Goal: Task Accomplishment & Management: Complete application form

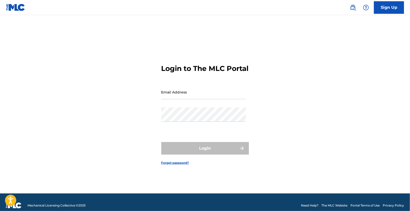
type input "[EMAIL_ADDRESS][DOMAIN_NAME]"
click at [198, 154] on div "Login" at bounding box center [205, 148] width 88 height 13
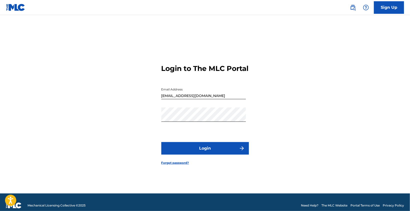
click at [227, 153] on button "Login" at bounding box center [205, 148] width 88 height 13
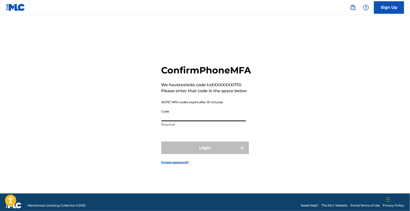
click at [199, 120] on input "Code" at bounding box center [203, 114] width 85 height 14
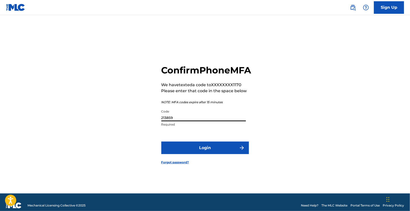
type input "213859"
click at [218, 154] on button "Login" at bounding box center [205, 147] width 88 height 13
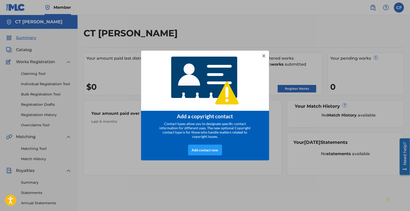
click at [209, 153] on div "Add contact now" at bounding box center [205, 149] width 34 height 11
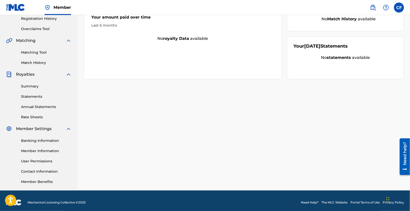
scroll to position [99, 0]
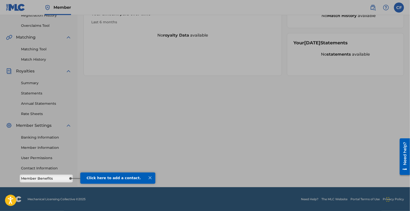
click at [95, 177] on div "Click here to add a contact." at bounding box center [117, 178] width 75 height 12
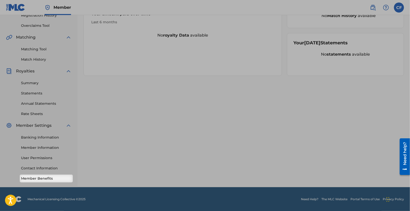
click at [45, 178] on link "Member Benefits" at bounding box center [46, 178] width 51 height 5
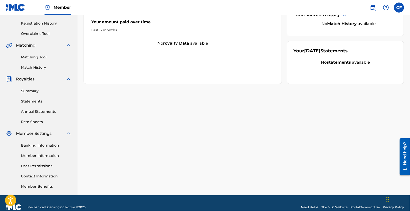
scroll to position [0, 0]
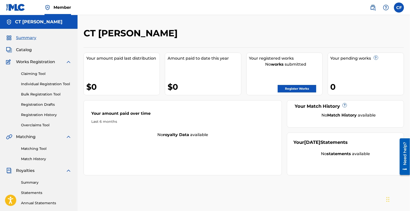
click at [199, 36] on div "CT [PERSON_NAME]" at bounding box center [207, 35] width 247 height 15
click at [291, 88] on link "Register Works" at bounding box center [297, 89] width 39 height 8
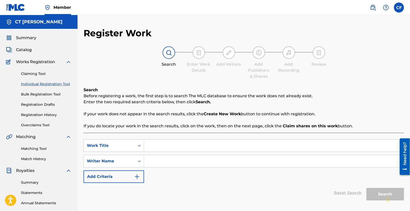
scroll to position [75, 0]
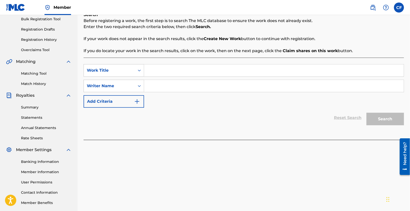
click at [171, 78] on div "SearchWithCriteria9caae726-1bde-4306-8cbb-e64c69434db9 Work Title SearchWithCri…" at bounding box center [244, 86] width 320 height 44
click at [174, 74] on input "Search Form" at bounding box center [274, 70] width 260 height 12
type input "Vacay Bae"
click at [163, 91] on input "Search Form" at bounding box center [274, 86] width 260 height 12
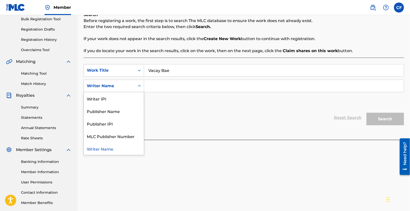
click at [142, 87] on div "Search Form" at bounding box center [139, 85] width 9 height 9
click at [210, 110] on div "Reset Search Search" at bounding box center [244, 118] width 320 height 20
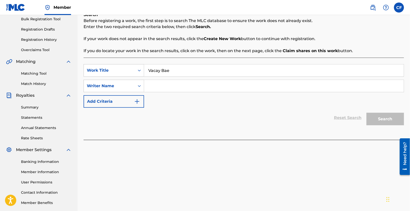
click at [193, 99] on div "SearchWithCriteria9caae726-1bde-4306-8cbb-e64c69434db9 Work Title Vacay Bae Sea…" at bounding box center [244, 86] width 320 height 44
click at [127, 104] on button "Add Criteria" at bounding box center [114, 101] width 61 height 13
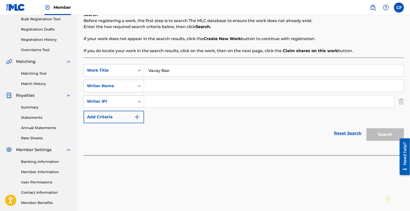
click at [402, 102] on img "Search Form" at bounding box center [402, 101] width 6 height 13
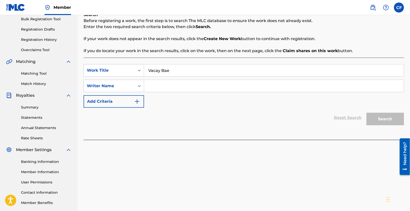
click at [138, 89] on div "Search Form" at bounding box center [139, 85] width 9 height 9
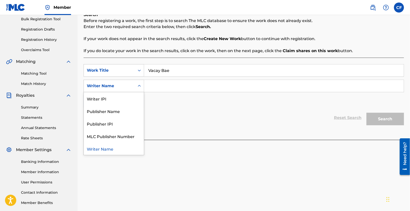
click at [177, 101] on div "SearchWithCriteria9caae726-1bde-4306-8cbb-e64c69434db9 Work Title Vacay Bae Sea…" at bounding box center [244, 86] width 320 height 44
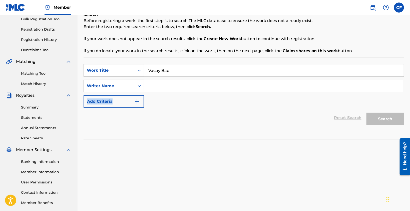
click at [177, 101] on div "SearchWithCriteria9caae726-1bde-4306-8cbb-e64c69434db9 Work Title Vacay Bae Sea…" at bounding box center [244, 86] width 320 height 44
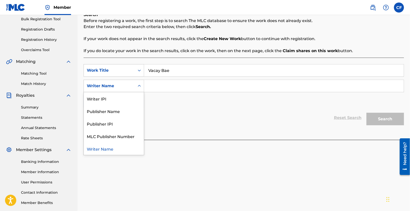
click at [141, 86] on icon "Search Form" at bounding box center [139, 85] width 5 height 5
click at [179, 97] on div "SearchWithCriteria9caae726-1bde-4306-8cbb-e64c69434db9 Work Title Vacay Bae Sea…" at bounding box center [244, 86] width 320 height 44
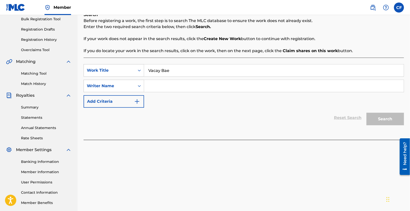
click at [126, 85] on div "Writer Name" at bounding box center [109, 86] width 45 height 6
click at [170, 89] on input "Search Form" at bounding box center [274, 86] width 260 height 12
click at [130, 90] on div "Writer Name" at bounding box center [109, 86] width 51 height 10
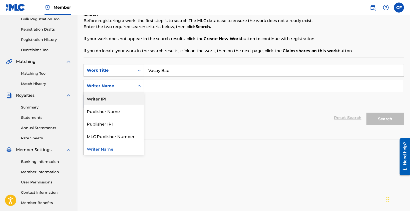
click at [126, 100] on div "Writer IPI" at bounding box center [114, 98] width 60 height 13
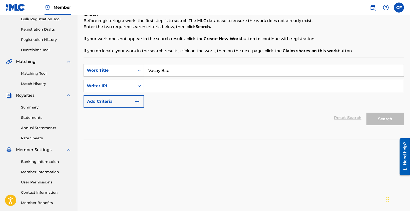
click at [161, 84] on input "Search Form" at bounding box center [274, 86] width 260 height 12
paste input "1302934676"
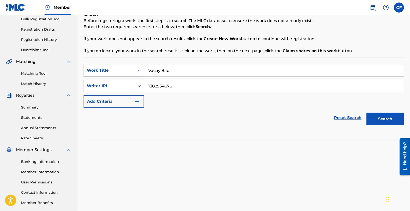
type input "1302934676"
click at [192, 104] on div "SearchWithCriteria9caae726-1bde-4306-8cbb-e64c69434db9 Work Title Vacay Bae Sea…" at bounding box center [244, 86] width 320 height 44
click at [379, 119] on button "Search" at bounding box center [386, 119] width 38 height 13
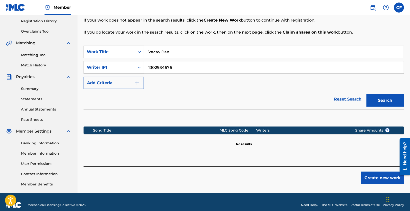
scroll to position [99, 0]
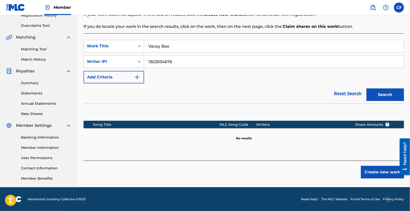
click at [137, 78] on img "Search Form" at bounding box center [137, 77] width 6 height 6
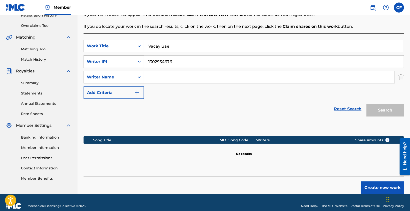
click at [136, 89] on button "Add Criteria" at bounding box center [114, 92] width 61 height 13
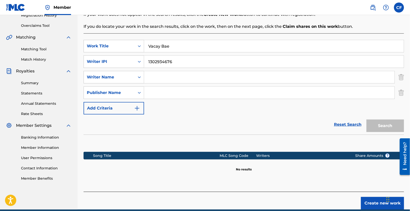
click at [250, 80] on input "Search Form" at bounding box center [269, 77] width 250 height 12
click at [401, 77] on img "Search Form" at bounding box center [402, 77] width 6 height 13
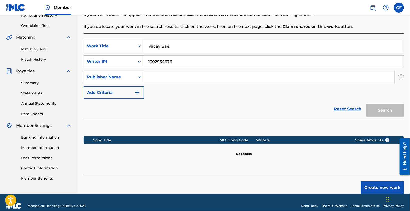
click at [401, 77] on img "Search Form" at bounding box center [402, 77] width 6 height 13
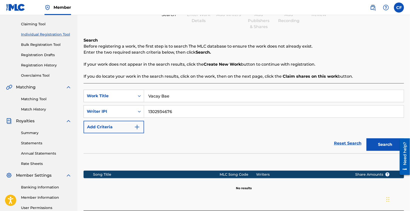
scroll to position [49, 0]
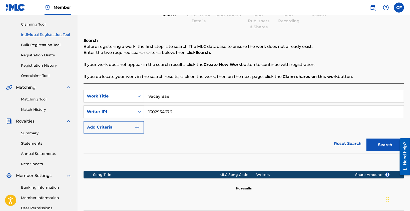
click at [221, 140] on div "Reset Search Search" at bounding box center [244, 143] width 320 height 20
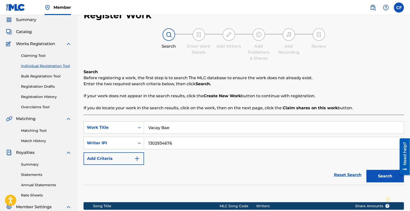
scroll to position [0, 0]
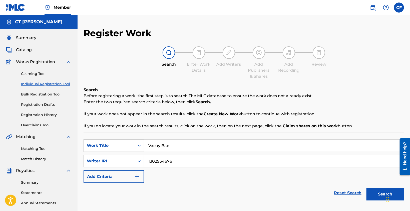
click at [31, 75] on link "Claiming Tool" at bounding box center [46, 73] width 51 height 5
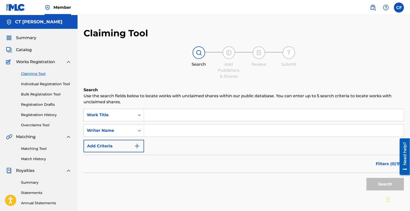
click at [139, 117] on icon "Search Form" at bounding box center [139, 114] width 5 height 5
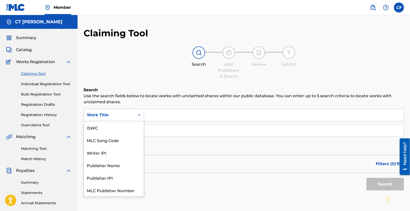
scroll to position [13, 0]
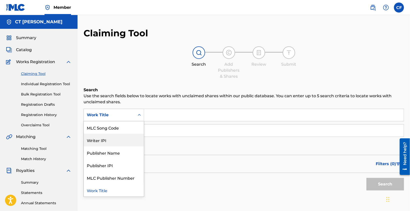
click at [127, 138] on div "Writer IPI" at bounding box center [114, 140] width 60 height 13
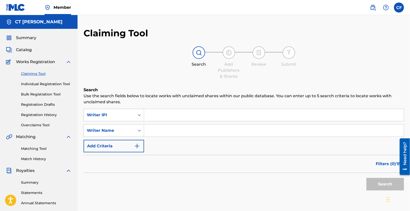
click at [171, 113] on input "Search Form" at bounding box center [274, 115] width 260 height 12
paste input "1302934676"
type input "1302934676"
click at [378, 181] on button "Search" at bounding box center [386, 184] width 38 height 13
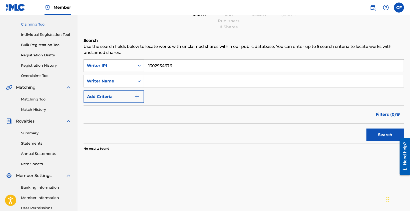
scroll to position [0, 0]
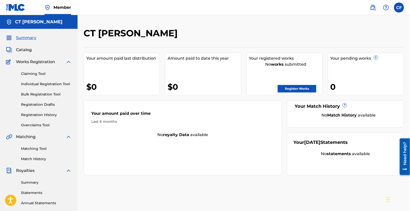
click at [249, 140] on div "Your amount paid over time Last 6 months No royalty data available" at bounding box center [183, 137] width 198 height 75
click at [293, 85] on link "Register Works" at bounding box center [297, 89] width 39 height 8
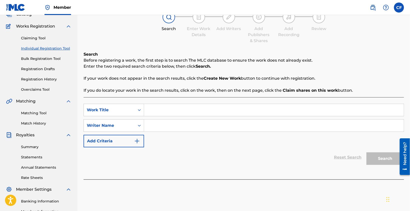
scroll to position [50, 0]
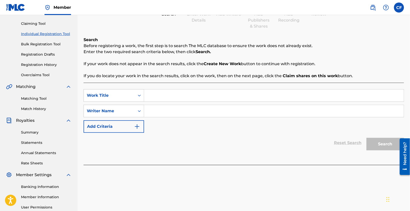
click at [217, 135] on div "Reset Search Search" at bounding box center [244, 143] width 320 height 20
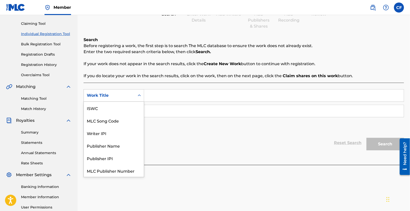
click at [124, 97] on div "Work Title" at bounding box center [109, 95] width 45 height 6
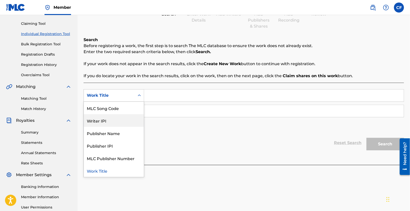
click at [115, 123] on div "Writer IPI" at bounding box center [114, 120] width 60 height 13
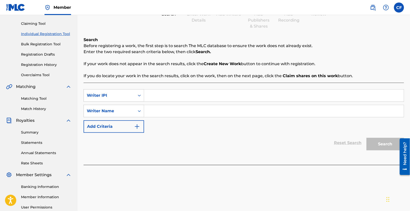
click at [164, 96] on input "Search Form" at bounding box center [274, 95] width 260 height 12
paste input "1302934676"
type input "1302934676"
click at [160, 118] on div "SearchWithCriteria4e0a8caf-d768-4c0c-a9b7-c828d233fad2 Writer IPI 1302934676 Se…" at bounding box center [244, 111] width 320 height 44
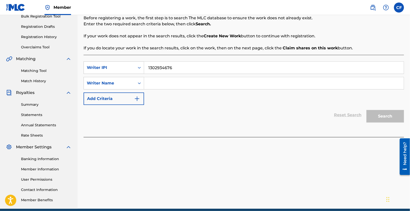
scroll to position [99, 0]
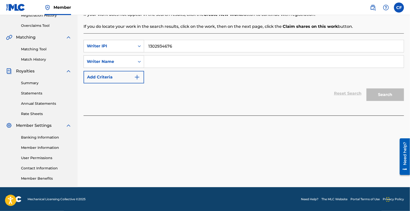
click at [134, 66] on div "Writer Name" at bounding box center [109, 62] width 51 height 10
click at [172, 99] on div "Reset Search Search" at bounding box center [244, 93] width 320 height 20
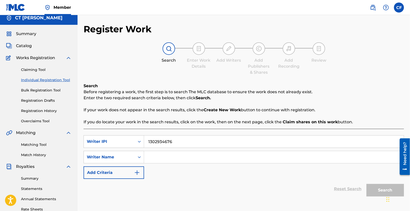
scroll to position [0, 0]
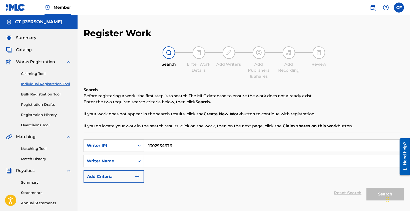
click at [399, 10] on label at bounding box center [399, 8] width 10 height 10
click at [399, 8] on input "CF CT [PERSON_NAME] [EMAIL_ADDRESS][DOMAIN_NAME] Notification Preferences Profi…" at bounding box center [399, 8] width 0 height 0
click at [350, 60] on link "Profile" at bounding box center [350, 62] width 10 height 5
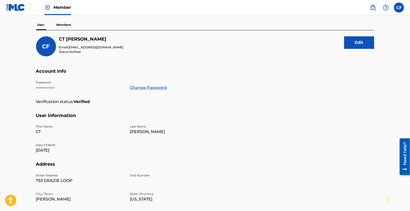
scroll to position [26, 0]
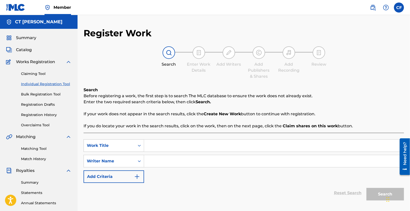
click at [53, 96] on link "Bulk Registration Tool" at bounding box center [46, 94] width 51 height 5
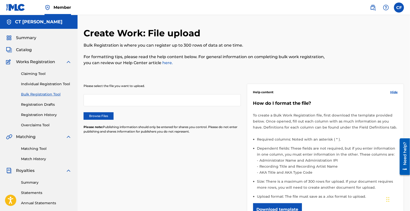
click at [138, 106] on div at bounding box center [162, 100] width 157 height 12
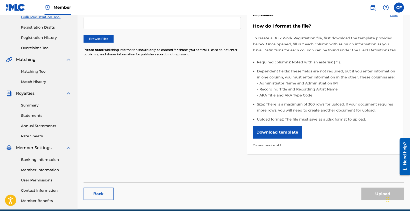
scroll to position [99, 0]
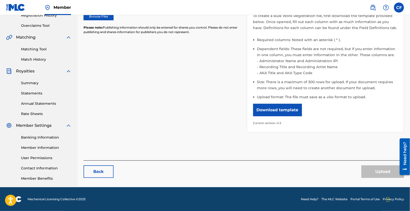
click at [270, 111] on button "Download template" at bounding box center [277, 110] width 49 height 13
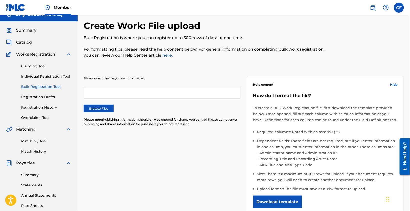
scroll to position [0, 0]
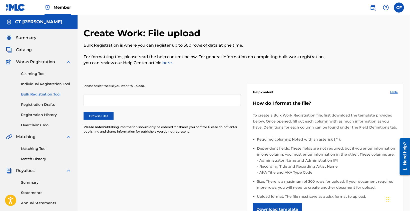
click at [30, 83] on link "Individual Registration Tool" at bounding box center [46, 83] width 51 height 5
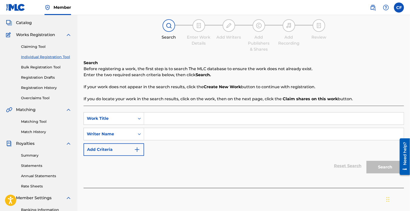
scroll to position [50, 0]
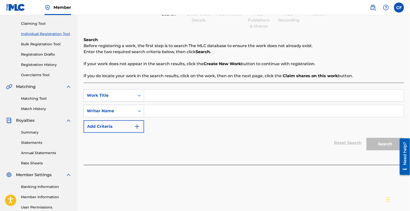
click at [195, 121] on div "SearchWithCriteria9caae726-1bde-4306-8cbb-e64c69434db9 Work Title SearchWithCri…" at bounding box center [244, 111] width 320 height 44
click at [164, 133] on div "Reset Search Search" at bounding box center [244, 143] width 320 height 20
click at [175, 133] on div "Reset Search Search" at bounding box center [244, 143] width 320 height 20
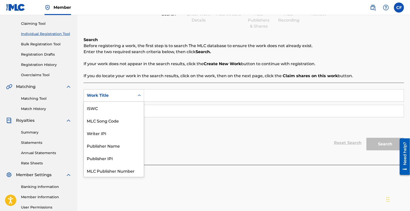
click at [141, 98] on div "Search Form" at bounding box center [139, 95] width 9 height 9
click at [152, 79] on p "If you do locate your work in the search results, click on the work, then on th…" at bounding box center [244, 76] width 320 height 6
click at [138, 97] on icon "Search Form" at bounding box center [139, 95] width 5 height 5
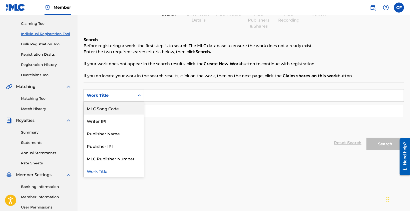
scroll to position [0, 0]
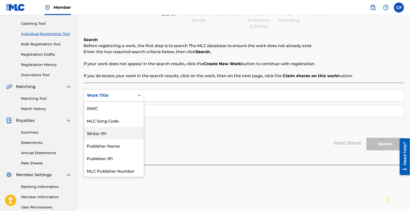
click at [110, 132] on div "Writer IPI" at bounding box center [114, 133] width 60 height 13
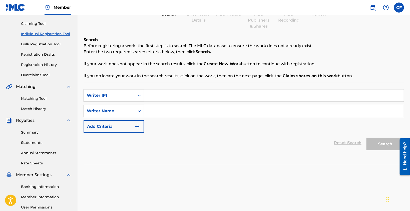
click at [158, 94] on input "Search Form" at bounding box center [274, 95] width 260 height 12
paste input "1302934676"
type input "1302934676"
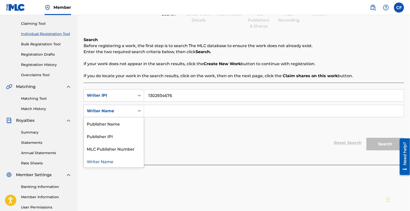
click at [135, 108] on div "Search Form" at bounding box center [139, 110] width 9 height 9
click at [120, 160] on div "Writer Name" at bounding box center [114, 161] width 60 height 13
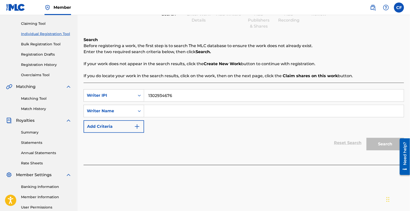
click at [162, 110] on input "Search Form" at bounding box center [274, 111] width 260 height 12
type input "cfreezy"
click at [201, 138] on div "Reset Search Search" at bounding box center [244, 143] width 320 height 20
click at [394, 142] on button "Search" at bounding box center [386, 144] width 38 height 13
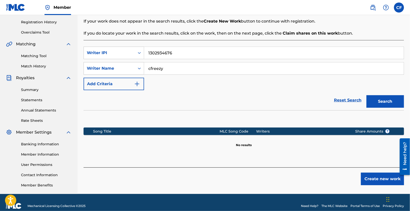
scroll to position [99, 0]
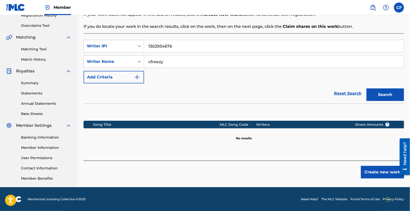
click at [367, 167] on button "Create new work" at bounding box center [382, 172] width 43 height 13
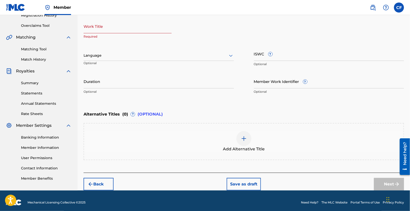
scroll to position [24, 0]
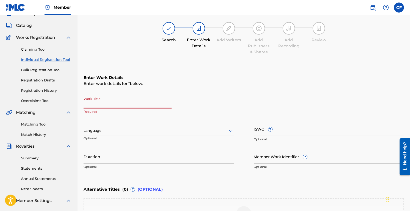
click at [103, 101] on input "Work Title" at bounding box center [128, 101] width 88 height 14
click at [135, 106] on input "Work Title" at bounding box center [128, 101] width 88 height 14
paste input "Vacay Bae"
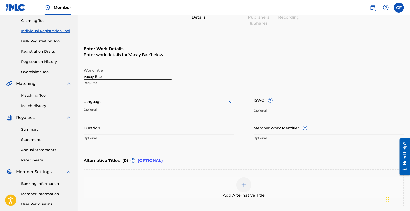
scroll to position [74, 0]
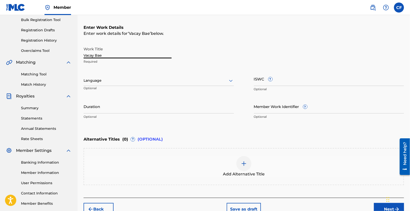
click at [138, 85] on div "Language" at bounding box center [159, 80] width 150 height 11
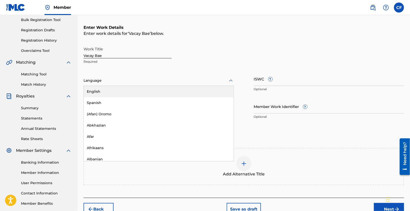
click at [136, 90] on div "English" at bounding box center [159, 91] width 150 height 11
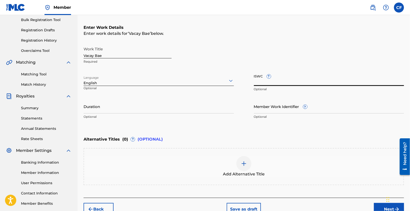
click at [301, 84] on input "ISWC ?" at bounding box center [329, 79] width 150 height 14
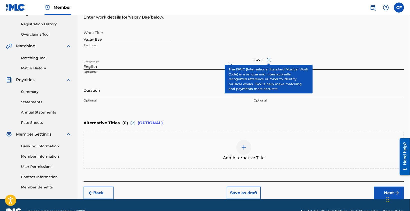
scroll to position [77, 0]
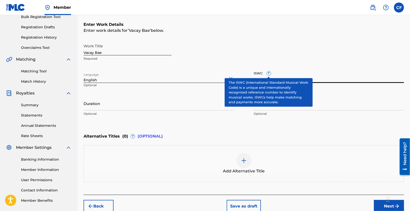
click at [239, 64] on div "Work Title Vacay Bae Required Language English Optional ISWC ? Optional Duratio…" at bounding box center [244, 80] width 320 height 78
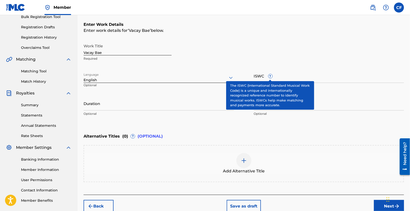
click at [238, 51] on div "Work Title Vacay Bae Required" at bounding box center [244, 52] width 320 height 23
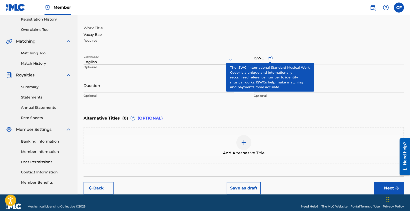
scroll to position [102, 0]
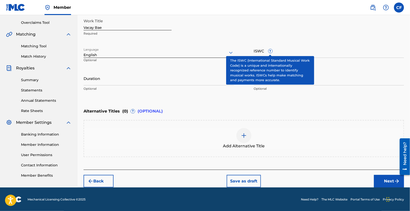
click at [176, 140] on div "Add Alternative Title" at bounding box center [243, 138] width 319 height 21
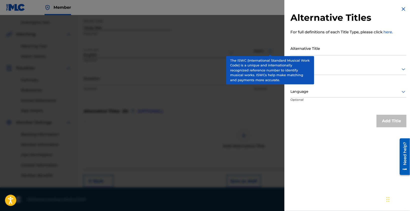
click at [401, 10] on img at bounding box center [404, 9] width 6 height 6
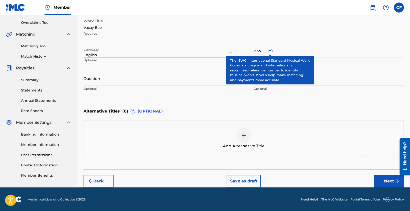
click at [297, 33] on div "Work Title Vacay Bae Required" at bounding box center [244, 27] width 320 height 23
drag, startPoint x: 175, startPoint y: 132, endPoint x: 191, endPoint y: 109, distance: 28.7
click at [191, 109] on div "Alternative Titles ( 0 ) ? (OPTIONAL) Add Alternative Title" at bounding box center [244, 131] width 320 height 51
click at [198, 99] on div "Enter Work Details Enter work details for ‘ Vacay Bae ’ below. Work Title Vacay…" at bounding box center [244, 44] width 320 height 121
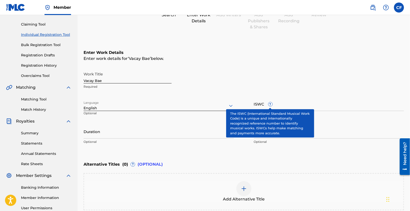
scroll to position [2, 0]
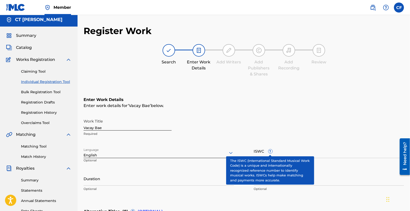
click at [223, 88] on div "Enter Work Details Enter work details for ‘ Vacay Bae ’ below. Work Title Vacay…" at bounding box center [244, 145] width 320 height 121
click at [343, 134] on div "Work Title Vacay Bae Required" at bounding box center [244, 127] width 320 height 23
drag, startPoint x: 129, startPoint y: 125, endPoint x: 136, endPoint y: 94, distance: 31.8
click at [0, 121] on main "CT [PERSON_NAME] Summary Catalog Works Registration Claiming Tool Individual Re…" at bounding box center [205, 150] width 410 height 274
type input "b"
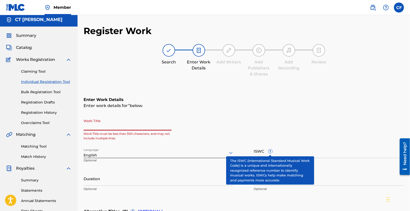
type input "b"
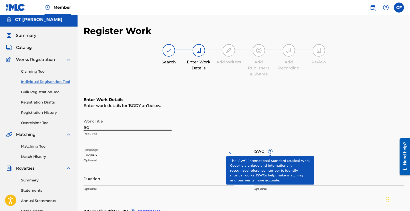
type input "B"
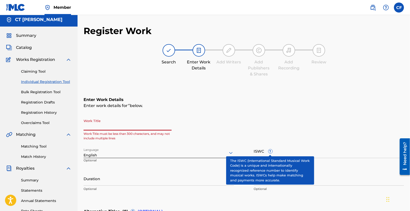
type input "b"
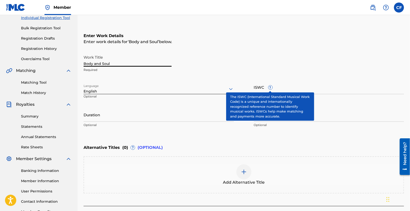
scroll to position [102, 0]
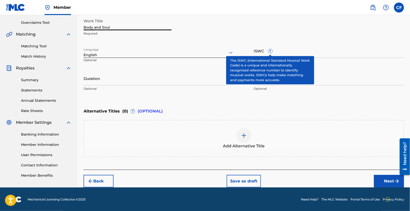
type input "Body and Soul"
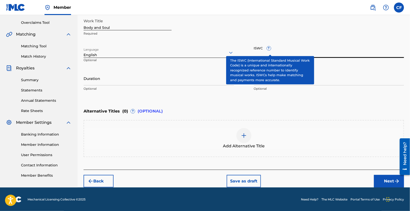
click at [295, 44] on input "ISWC ?" at bounding box center [329, 51] width 150 height 14
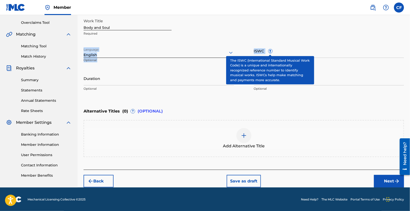
drag, startPoint x: 279, startPoint y: 61, endPoint x: 228, endPoint y: 34, distance: 57.2
click at [225, 40] on div "Work Title Body and Soul Required Language English Optional ISWC ? Optional Dur…" at bounding box center [244, 55] width 320 height 78
drag, startPoint x: 254, startPoint y: 35, endPoint x: 272, endPoint y: 35, distance: 18.8
click at [254, 35] on div "Work Title Body and Soul Required" at bounding box center [244, 27] width 320 height 23
drag, startPoint x: 287, startPoint y: 64, endPoint x: 293, endPoint y: 92, distance: 28.9
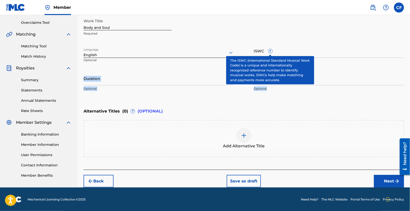
click at [289, 104] on div "Enter Work Details Enter work details for ‘ Body and Soul ’ below. Work Title B…" at bounding box center [244, 44] width 320 height 121
click at [304, 30] on div "Work Title Body and Soul Required" at bounding box center [244, 27] width 320 height 23
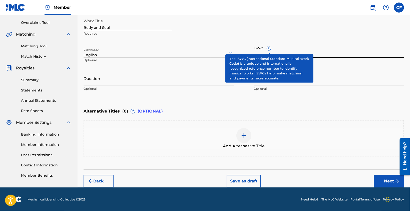
click at [308, 51] on input "ISWC ?" at bounding box center [329, 51] width 150 height 14
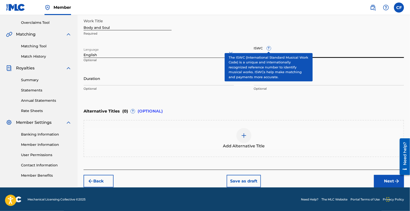
drag, startPoint x: 301, startPoint y: 58, endPoint x: 229, endPoint y: 17, distance: 82.5
click at [229, 15] on div "Member CF CF CT [PERSON_NAME] [EMAIL_ADDRESS][DOMAIN_NAME] Notification Prefere…" at bounding box center [205, 54] width 410 height 313
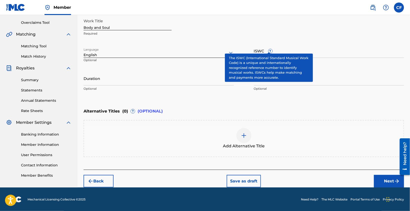
click at [215, 41] on div "Work Title Body and Soul Required Language English Optional ISWC ? Optional Dur…" at bounding box center [244, 55] width 320 height 78
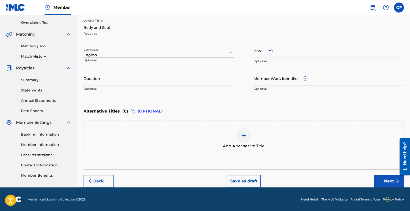
click at [287, 53] on input "ISWC ?" at bounding box center [329, 51] width 150 height 14
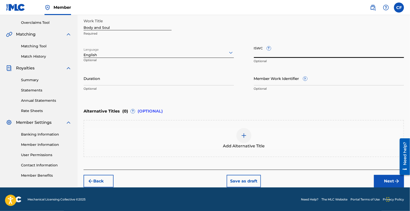
paste input "T3348512783"
type input "T3348512783"
click at [170, 82] on input "Duration" at bounding box center [159, 78] width 150 height 14
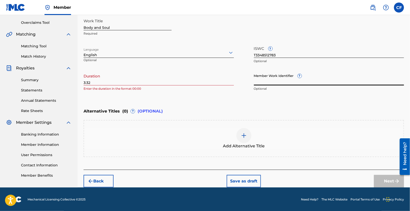
click at [85, 83] on input "3:32" at bounding box center [159, 78] width 150 height 14
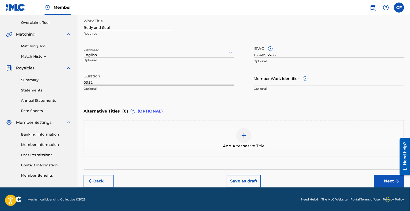
type input "03:32"
click at [242, 21] on div "Work Title Body and Soul Required" at bounding box center [244, 27] width 320 height 23
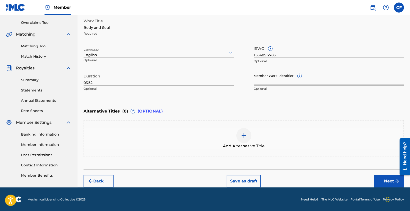
click at [273, 82] on input "Member Work Identifier ?" at bounding box center [329, 78] width 150 height 14
paste input "931830510"
type input "931830510"
click at [219, 97] on div "Enter Work Details Enter work details for ‘ Body and Soul ’ below. Work Title B…" at bounding box center [244, 44] width 320 height 121
click at [244, 134] on img at bounding box center [244, 135] width 6 height 6
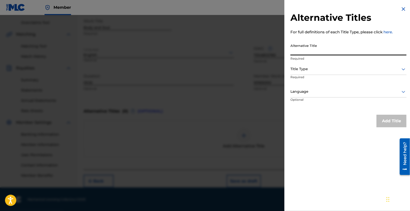
click at [320, 52] on input "Alternative Title" at bounding box center [348, 48] width 116 height 14
type input "Body and Soul Vacay House"
click at [392, 72] on div at bounding box center [348, 69] width 116 height 6
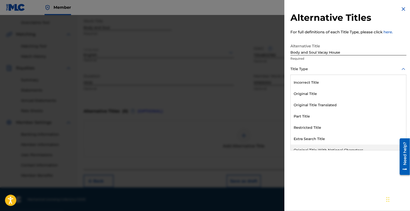
scroll to position [49, 0]
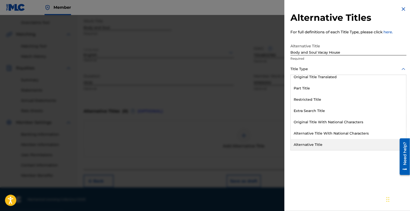
click at [330, 145] on div "Alternative Title" at bounding box center [349, 144] width 116 height 11
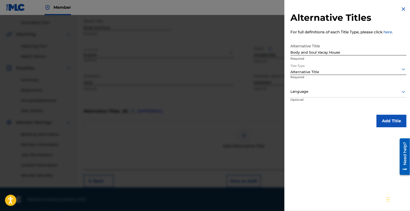
click at [339, 95] on div "Language" at bounding box center [348, 91] width 116 height 11
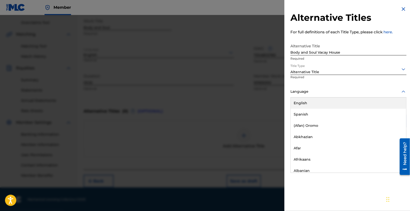
click at [335, 103] on div "English" at bounding box center [349, 102] width 116 height 11
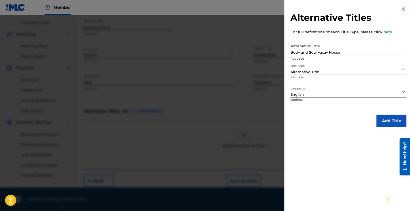
click at [398, 119] on button "Add Title" at bounding box center [392, 121] width 30 height 13
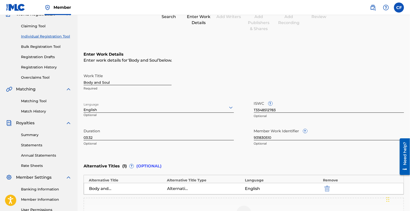
scroll to position [2, 0]
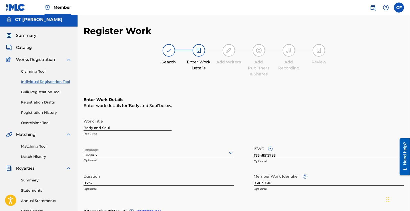
click at [203, 95] on div "Enter Work Details Enter work details for ‘ Body and Soul ’ below. Work Title B…" at bounding box center [244, 145] width 320 height 121
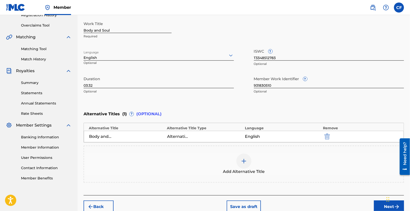
scroll to position [125, 0]
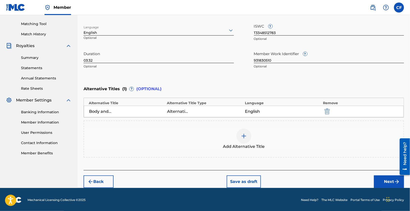
click at [387, 180] on button "Next" at bounding box center [389, 181] width 30 height 13
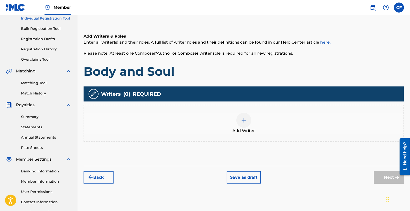
scroll to position [73, 0]
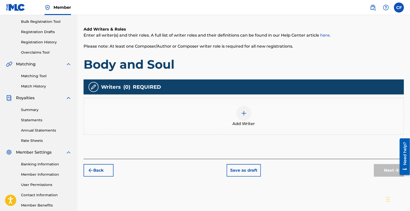
click at [240, 115] on div at bounding box center [243, 113] width 15 height 15
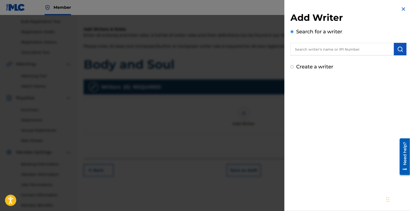
click at [341, 55] on input "text" at bounding box center [342, 49] width 104 height 13
click at [341, 55] on div "Add Writer Search for a writer Create a writer" at bounding box center [348, 41] width 116 height 58
click at [343, 51] on input "text" at bounding box center [342, 49] width 104 height 13
type input "v"
click at [335, 49] on input "text" at bounding box center [342, 49] width 104 height 13
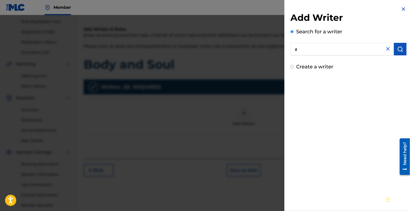
click at [320, 60] on div "Add Writer Search for a writer z Create a writer" at bounding box center [348, 41] width 116 height 58
click at [330, 43] on div "Search for a writer z" at bounding box center [348, 42] width 116 height 28
click at [332, 49] on input "z" at bounding box center [342, 49] width 104 height 13
paste input "1302934676"
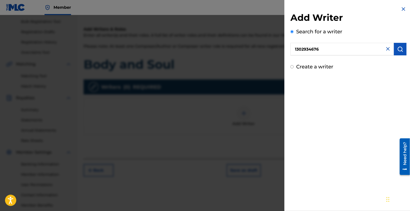
type input "1302934676"
click at [363, 70] on div "Add Writer Search for a writer 1302934676 Create a writer" at bounding box center [348, 38] width 128 height 76
click at [344, 33] on div "Search for a writer 1302934676" at bounding box center [348, 42] width 116 height 28
click at [295, 47] on input "1302934676" at bounding box center [342, 49] width 104 height 13
click at [397, 53] on button "submit" at bounding box center [400, 49] width 13 height 13
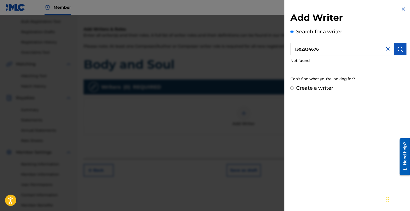
click at [308, 89] on label "Create a writer" at bounding box center [314, 88] width 37 height 6
radio input "true"
click at [294, 89] on input "Create a writer" at bounding box center [291, 87] width 3 height 3
radio input "false"
radio input "true"
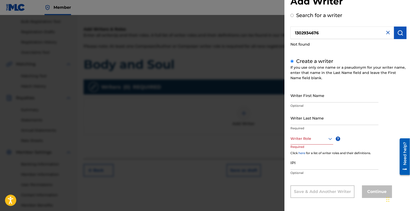
scroll to position [17, 0]
click at [320, 97] on input "Writer First Name" at bounding box center [334, 95] width 88 height 14
type input "CT"
click at [329, 85] on div "Create a writer If you use only one name or a pseudonym for your writer name, e…" at bounding box center [348, 127] width 116 height 140
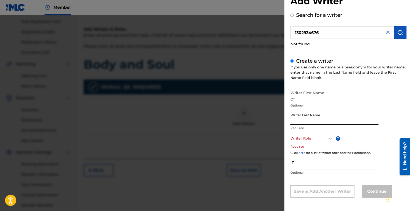
click at [319, 117] on input "Writer Last Name" at bounding box center [334, 117] width 88 height 14
type input "[PERSON_NAME]"
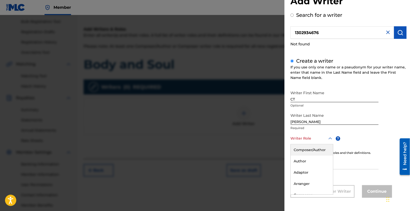
click at [318, 139] on div at bounding box center [311, 138] width 43 height 6
click at [314, 151] on div "Composer/Author" at bounding box center [312, 149] width 42 height 11
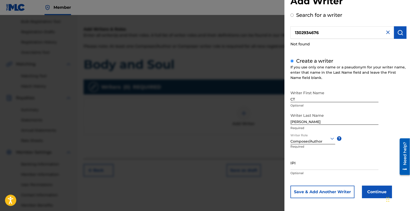
scroll to position [17, 0]
click at [311, 168] on input "IPI" at bounding box center [334, 162] width 88 height 14
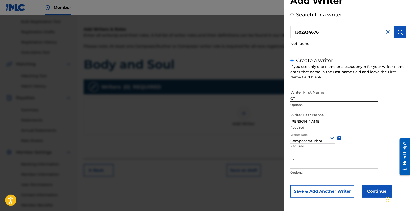
paste input "1302934676"
type input "1302934676"
click at [371, 191] on button "Continue" at bounding box center [377, 191] width 30 height 13
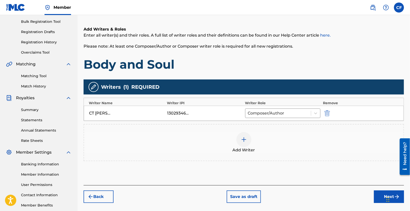
click at [382, 195] on button "Next" at bounding box center [389, 196] width 30 height 13
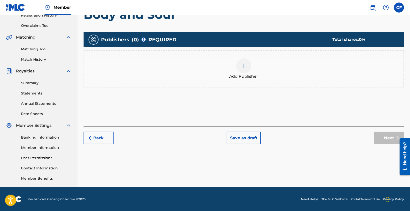
scroll to position [0, 0]
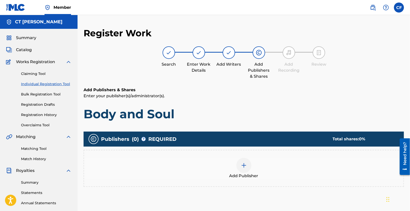
click at [274, 98] on p "Enter your publisher(s)/administrator(s)." at bounding box center [244, 96] width 320 height 6
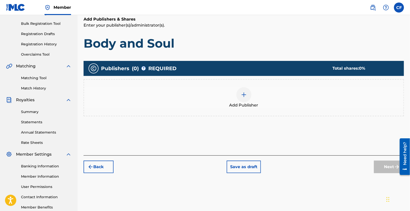
scroll to position [99, 0]
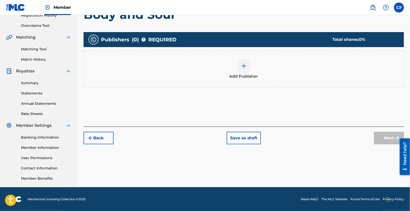
click at [247, 66] on div at bounding box center [243, 65] width 15 height 15
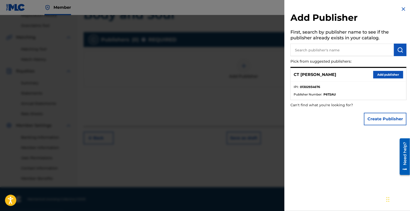
click at [380, 117] on button "Create Publisher" at bounding box center [385, 119] width 43 height 13
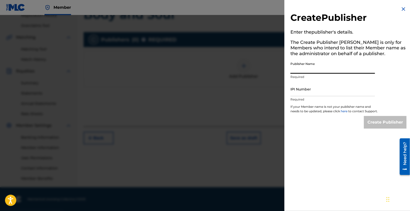
click at [321, 73] on div "Publisher Name Required" at bounding box center [332, 70] width 85 height 23
click at [323, 70] on input "Publisher Name" at bounding box center [332, 66] width 85 height 14
click at [399, 9] on div "Create Publisher Enter the publisher 's details. The Create Publisher button is…" at bounding box center [348, 67] width 128 height 134
click at [402, 11] on img at bounding box center [404, 9] width 6 height 6
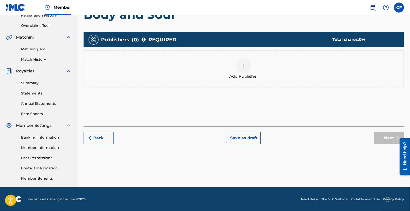
click at [385, 139] on div "Next" at bounding box center [389, 138] width 30 height 13
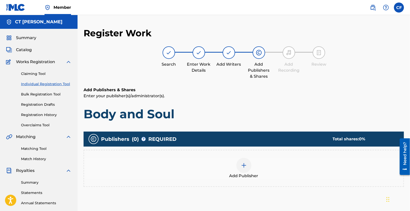
scroll to position [50, 0]
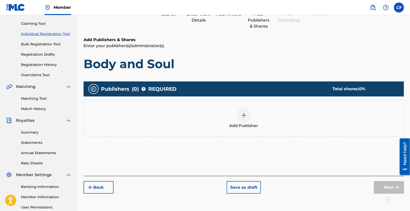
click at [155, 177] on div "Back Save as draft Next" at bounding box center [244, 185] width 320 height 18
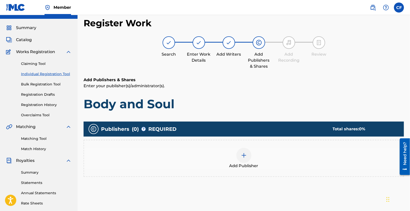
scroll to position [0, 0]
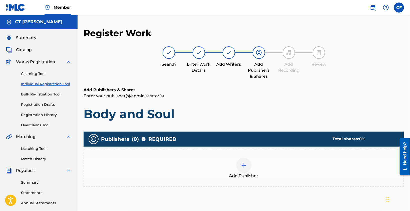
click at [208, 111] on h1 "Body and Soul" at bounding box center [244, 113] width 320 height 15
click at [108, 91] on h6 "Add Publishers & Shares" at bounding box center [244, 90] width 320 height 6
click at [288, 49] on div at bounding box center [289, 52] width 13 height 13
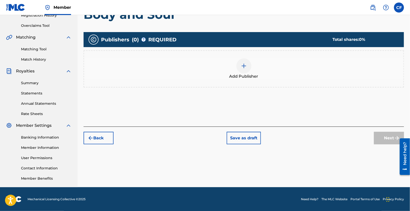
click at [373, 142] on div "Back Save as draft Next" at bounding box center [244, 135] width 320 height 18
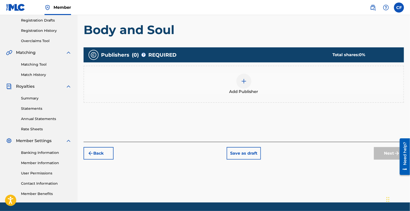
scroll to position [49, 0]
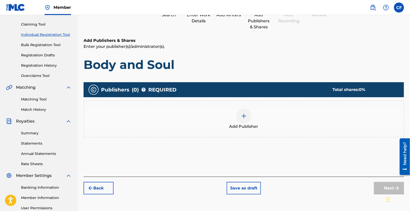
click at [214, 92] on div "Publishers ( 0 ) ? REQUIRED Total shares: 0 %" at bounding box center [244, 89] width 320 height 15
click at [246, 115] on img at bounding box center [244, 116] width 6 height 6
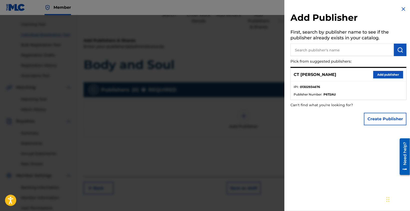
click at [386, 76] on button "Add publisher" at bounding box center [388, 75] width 30 height 8
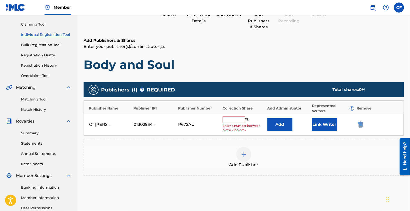
click at [228, 118] on input "text" at bounding box center [234, 119] width 23 height 7
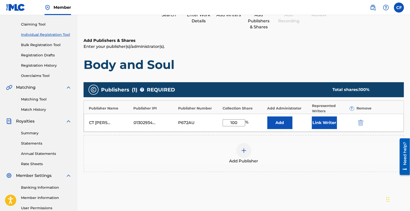
type input "100"
click at [299, 151] on div "Add Publisher" at bounding box center [243, 153] width 319 height 21
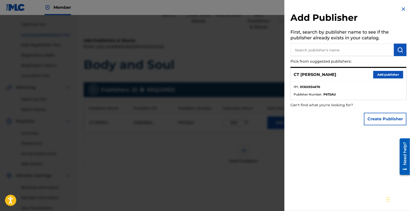
click at [402, 10] on img at bounding box center [404, 9] width 6 height 6
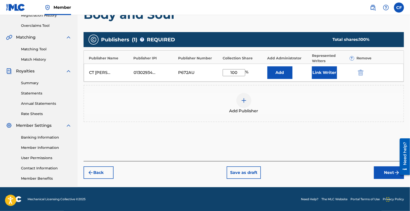
click at [385, 173] on button "Next" at bounding box center [389, 172] width 30 height 13
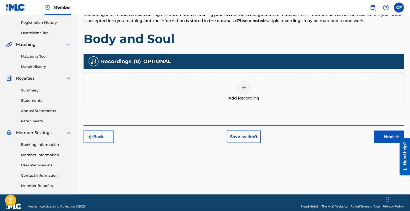
scroll to position [98, 0]
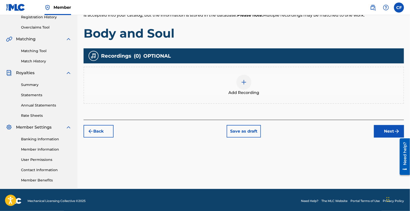
click at [248, 85] on div at bounding box center [243, 82] width 15 height 15
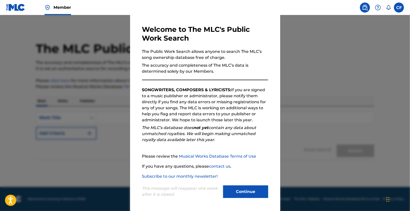
click at [237, 192] on button "Continue" at bounding box center [245, 191] width 45 height 13
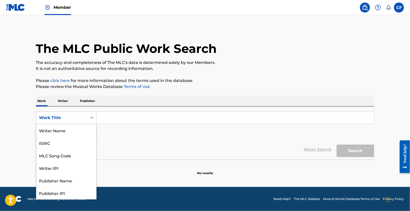
click at [63, 117] on div "Work Title" at bounding box center [61, 118] width 45 height 6
click at [60, 142] on div "Writer IPI" at bounding box center [66, 142] width 60 height 13
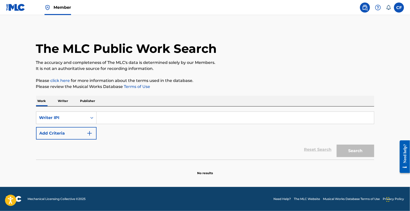
click at [116, 118] on input "Search Form" at bounding box center [235, 118] width 277 height 12
type input "cfreezy"
click at [371, 149] on button "Search" at bounding box center [356, 150] width 38 height 13
click at [81, 122] on div "Writer IPI" at bounding box center [61, 118] width 51 height 10
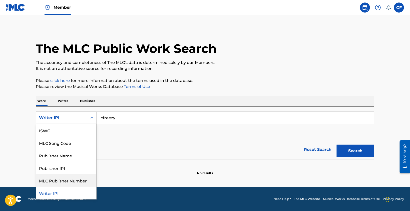
scroll to position [0, 0]
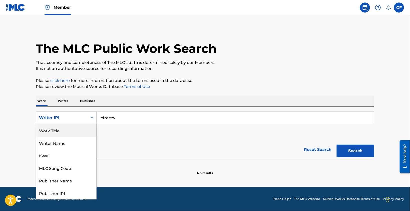
click at [61, 133] on div "Work Title" at bounding box center [66, 130] width 60 height 13
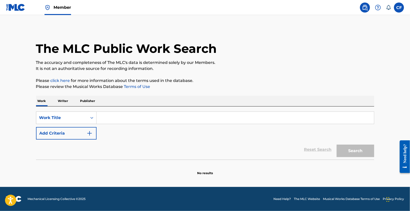
click at [163, 112] on input "Search Form" at bounding box center [235, 118] width 277 height 12
click at [163, 113] on input "c" at bounding box center [235, 118] width 277 height 12
type input "cfreezy"
click at [366, 151] on button "Search" at bounding box center [356, 150] width 38 height 13
click at [401, 8] on label at bounding box center [399, 8] width 10 height 10
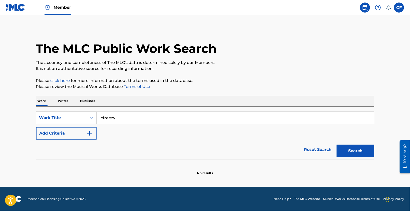
click at [399, 8] on input "CF CT [PERSON_NAME] [EMAIL_ADDRESS][DOMAIN_NAME] Notification Preferences Profi…" at bounding box center [399, 8] width 0 height 0
click at [362, 9] on link at bounding box center [365, 8] width 10 height 10
click at [364, 9] on img at bounding box center [365, 8] width 6 height 6
click at [361, 10] on link at bounding box center [365, 8] width 10 height 10
